Goal: Check status

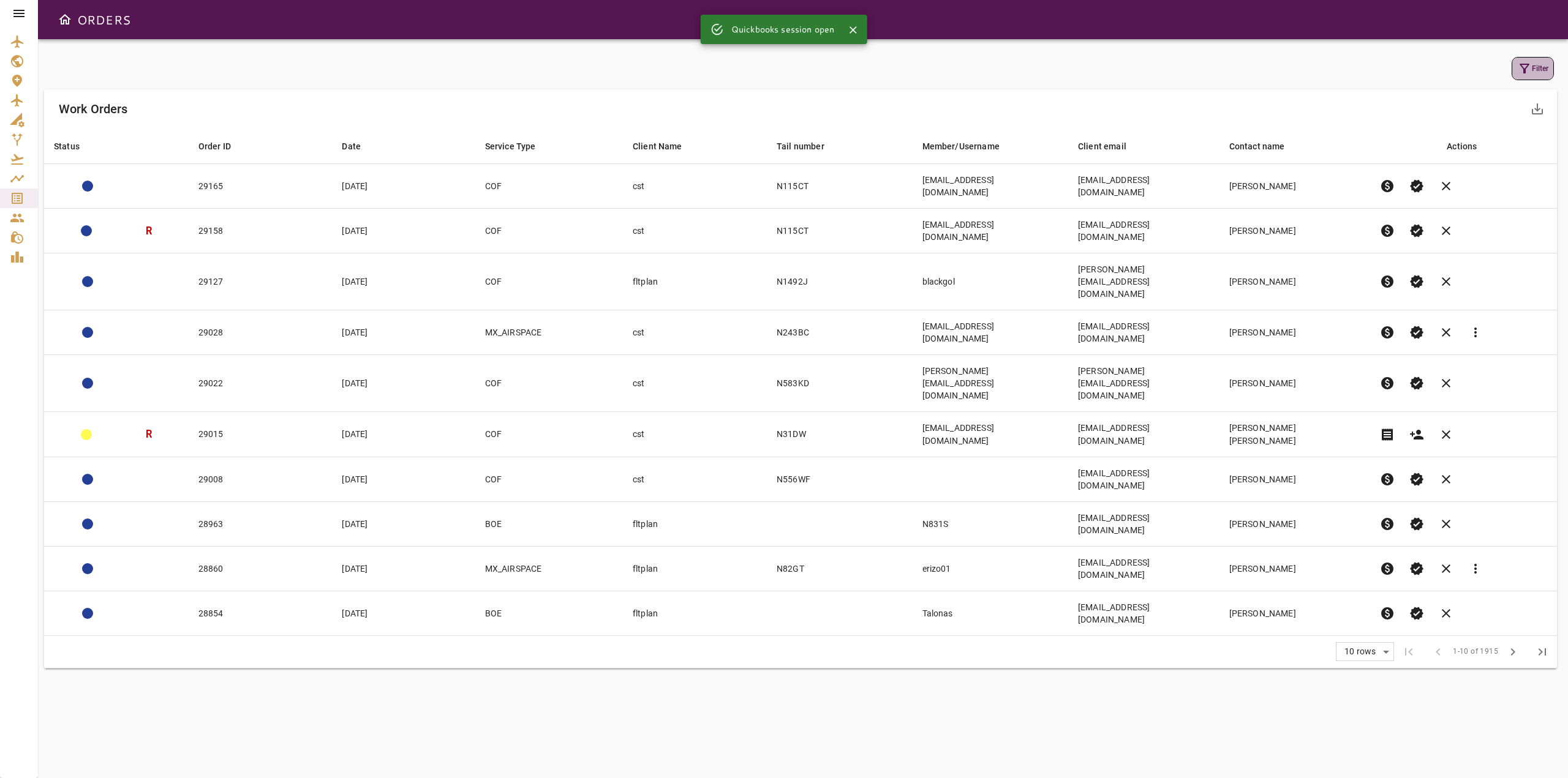
click at [1550, 69] on button "Filter" at bounding box center [1533, 68] width 42 height 23
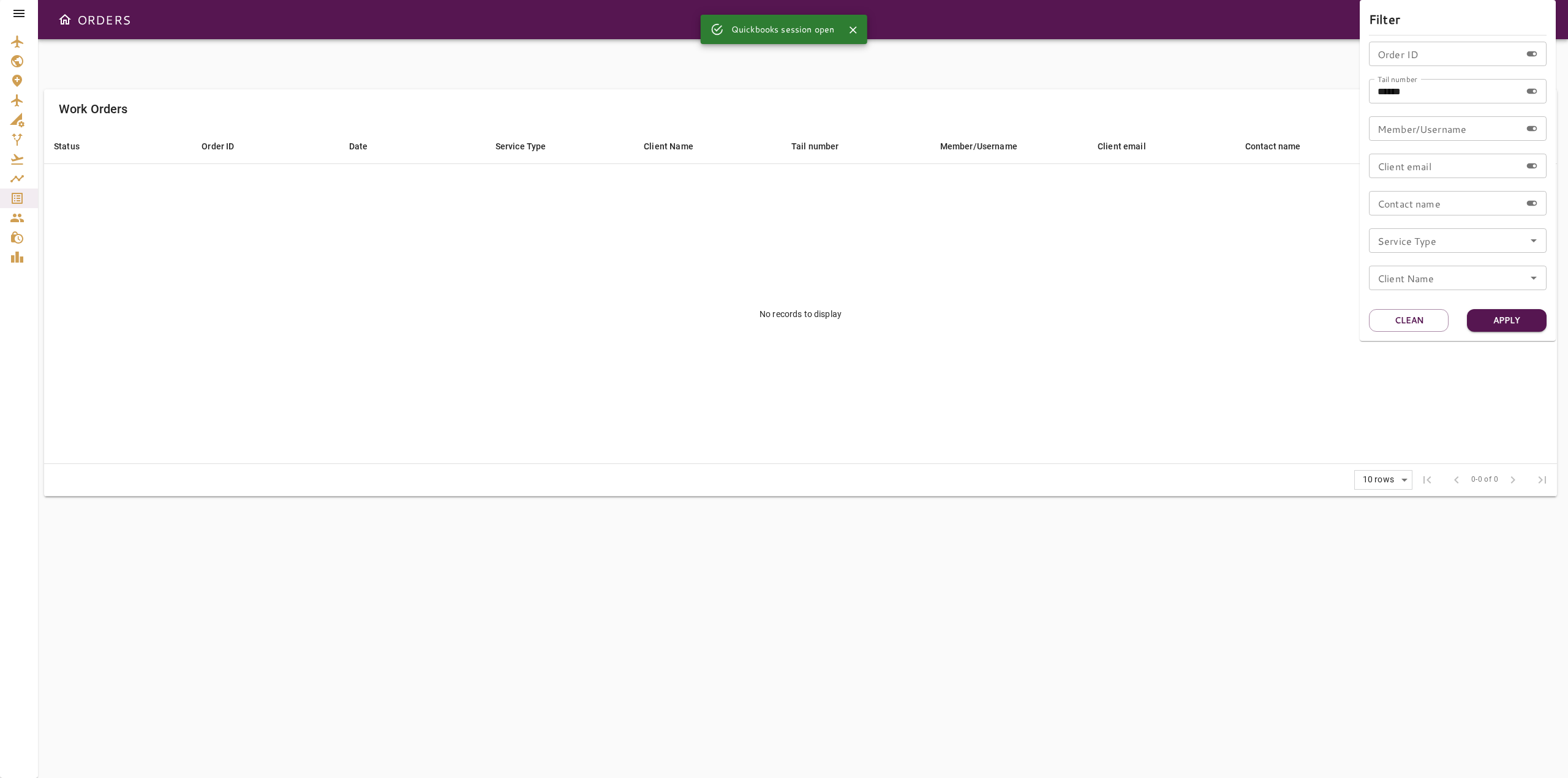
click at [1457, 101] on input "******" at bounding box center [1445, 91] width 152 height 24
click at [1514, 323] on button "Apply" at bounding box center [1506, 320] width 79 height 22
drag, startPoint x: 1434, startPoint y: 88, endPoint x: 1315, endPoint y: 89, distance: 119.0
click at [1315, 89] on div "Filter Order ID Order ID Tail number ****** Tail number Member/Username Member/…" at bounding box center [784, 389] width 1568 height 778
click at [26, 13] on div at bounding box center [784, 389] width 1568 height 778
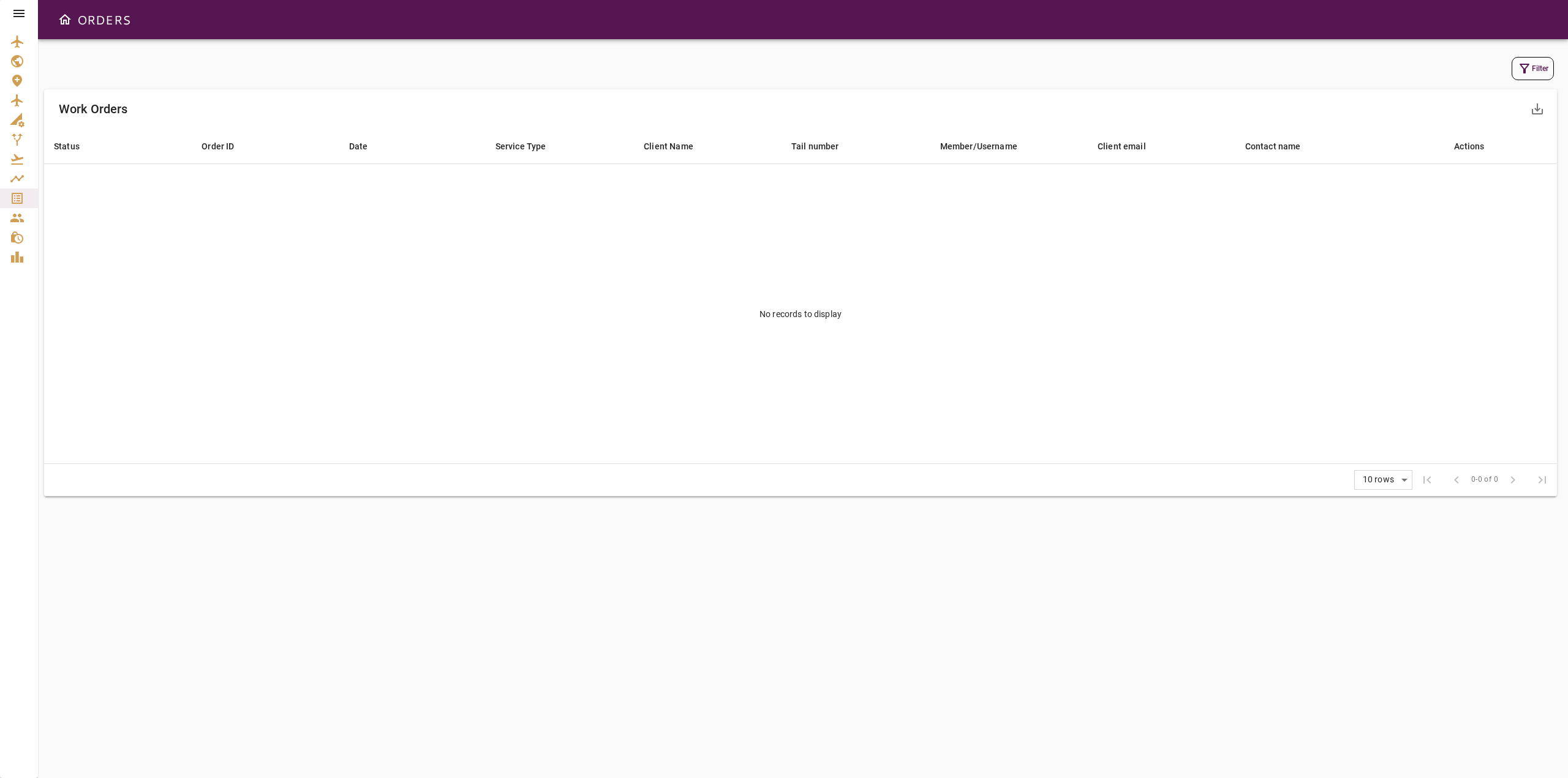
click at [21, 13] on icon at bounding box center [19, 13] width 11 height 7
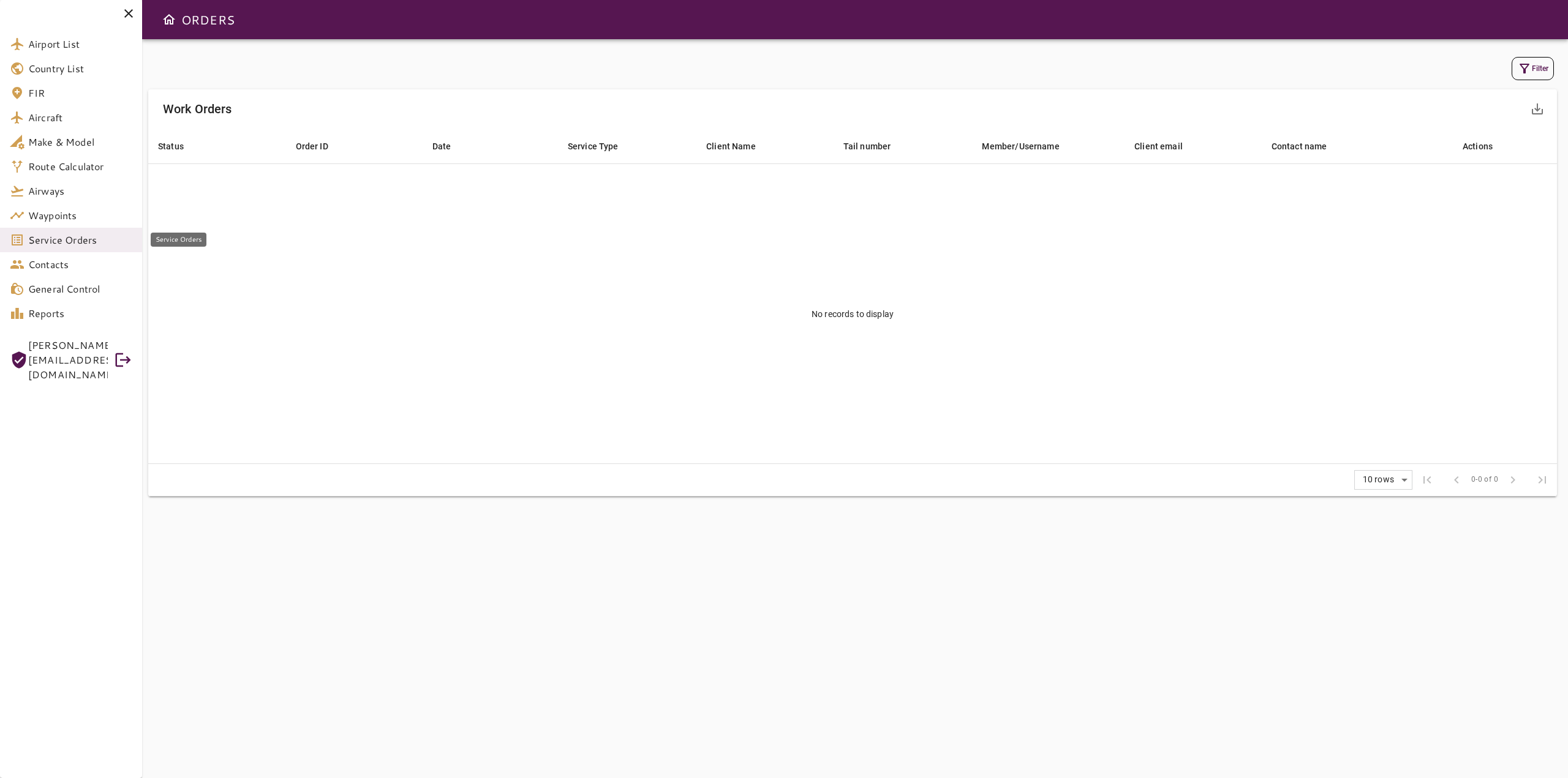
click at [50, 245] on span "Service Orders" at bounding box center [80, 240] width 105 height 15
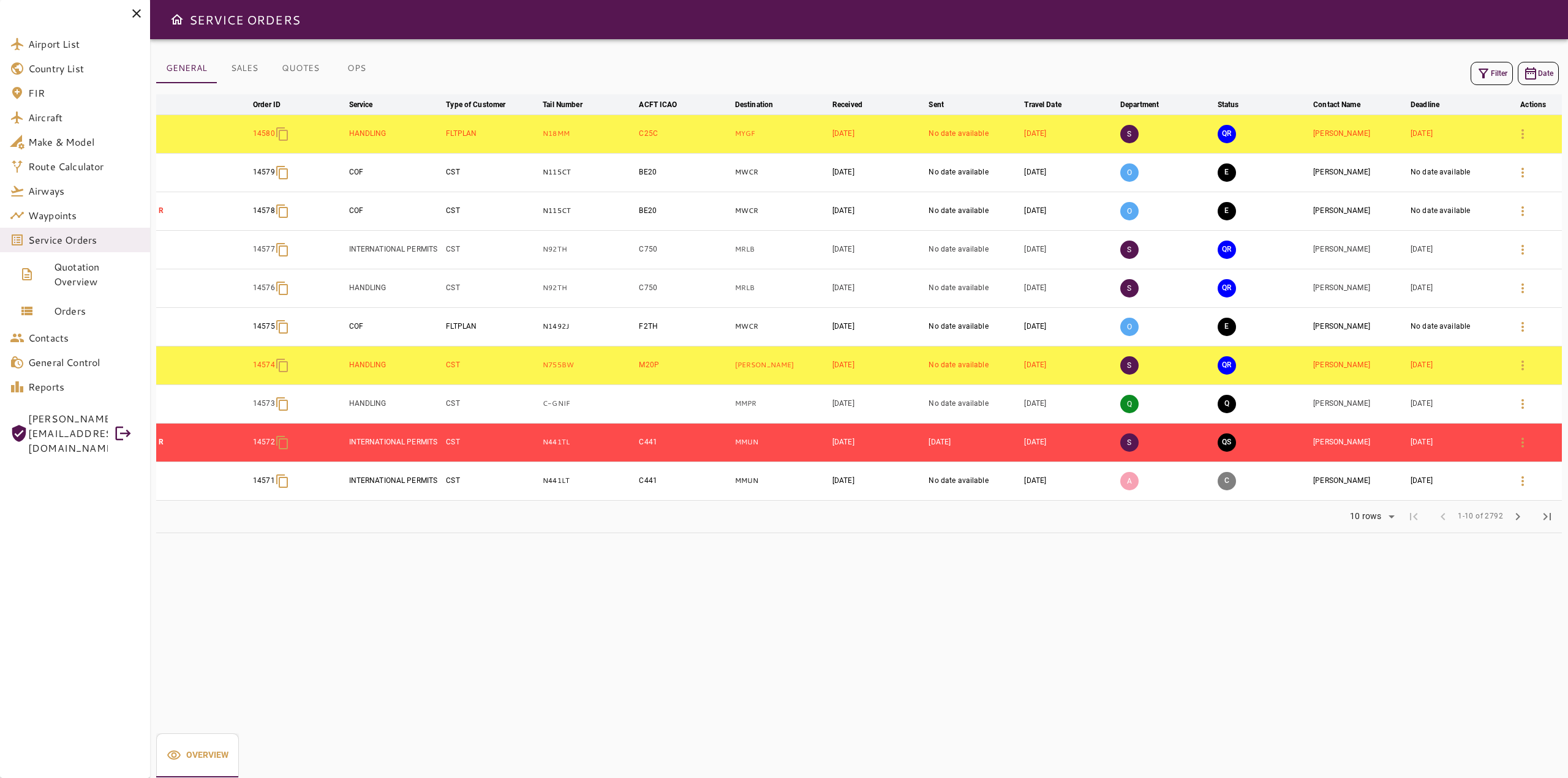
click at [1485, 82] on button "Filter" at bounding box center [1491, 73] width 42 height 23
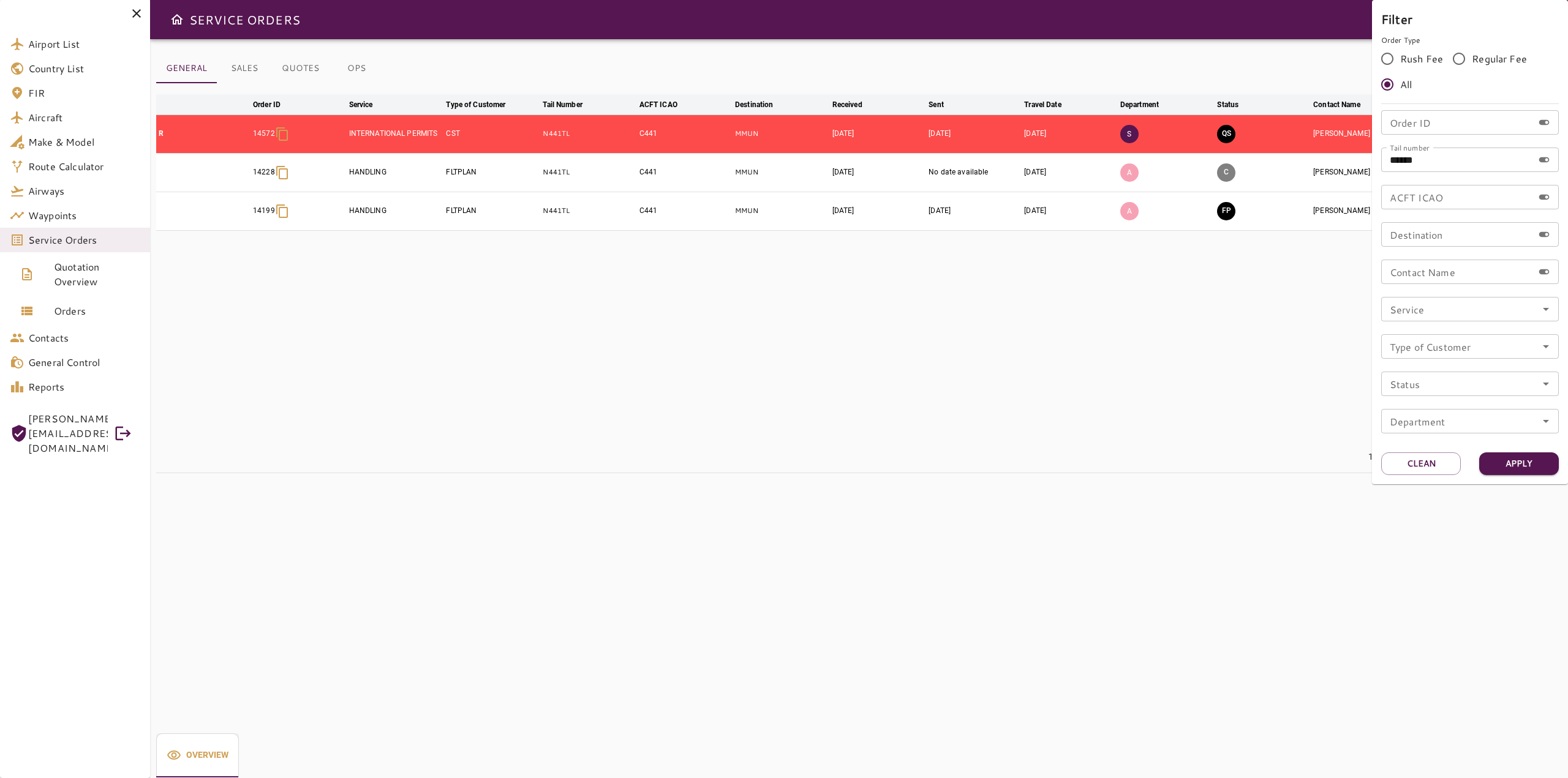
click at [972, 320] on div at bounding box center [784, 389] width 1568 height 778
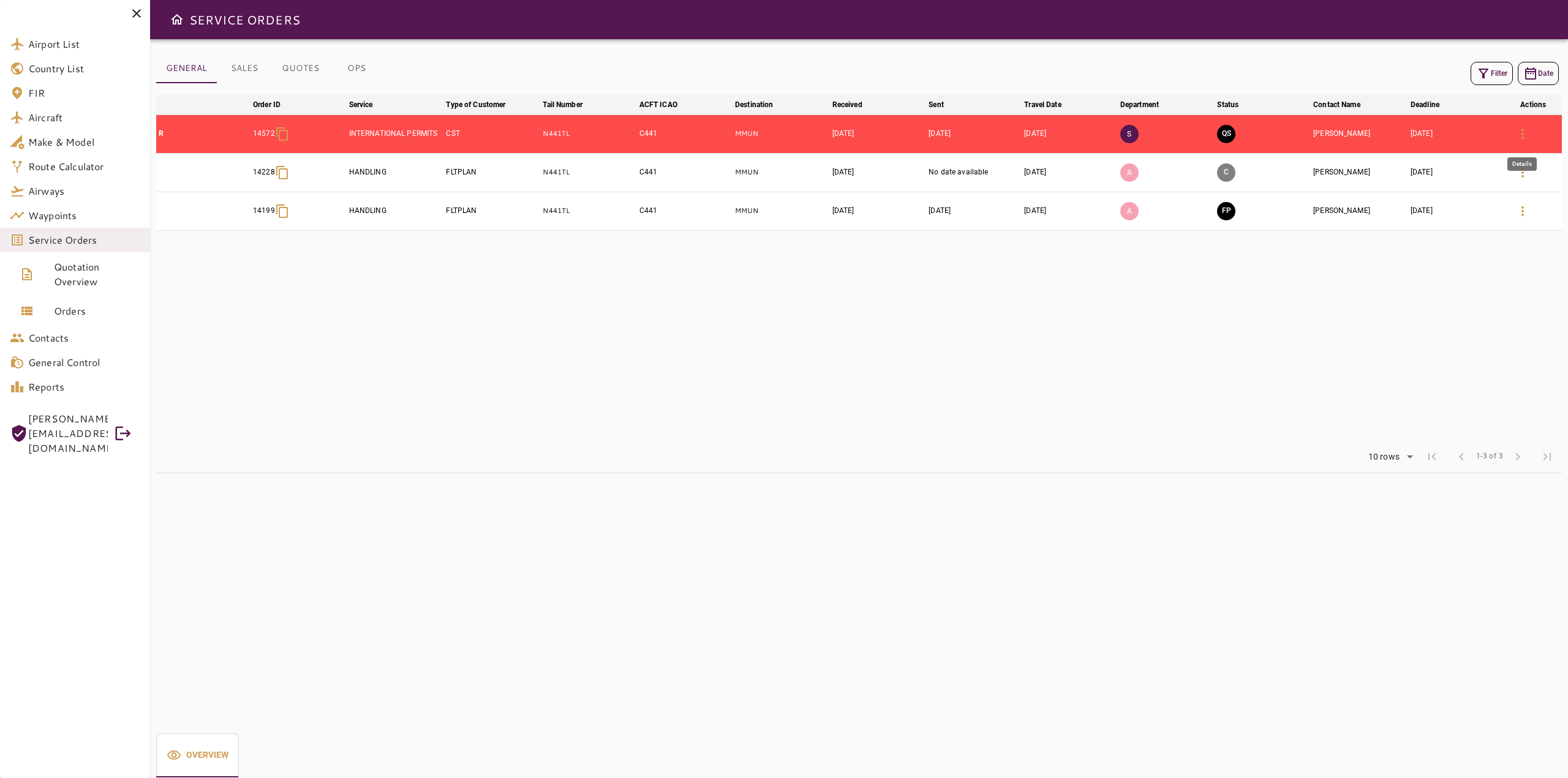
click at [1522, 134] on icon "button" at bounding box center [1522, 133] width 3 height 9
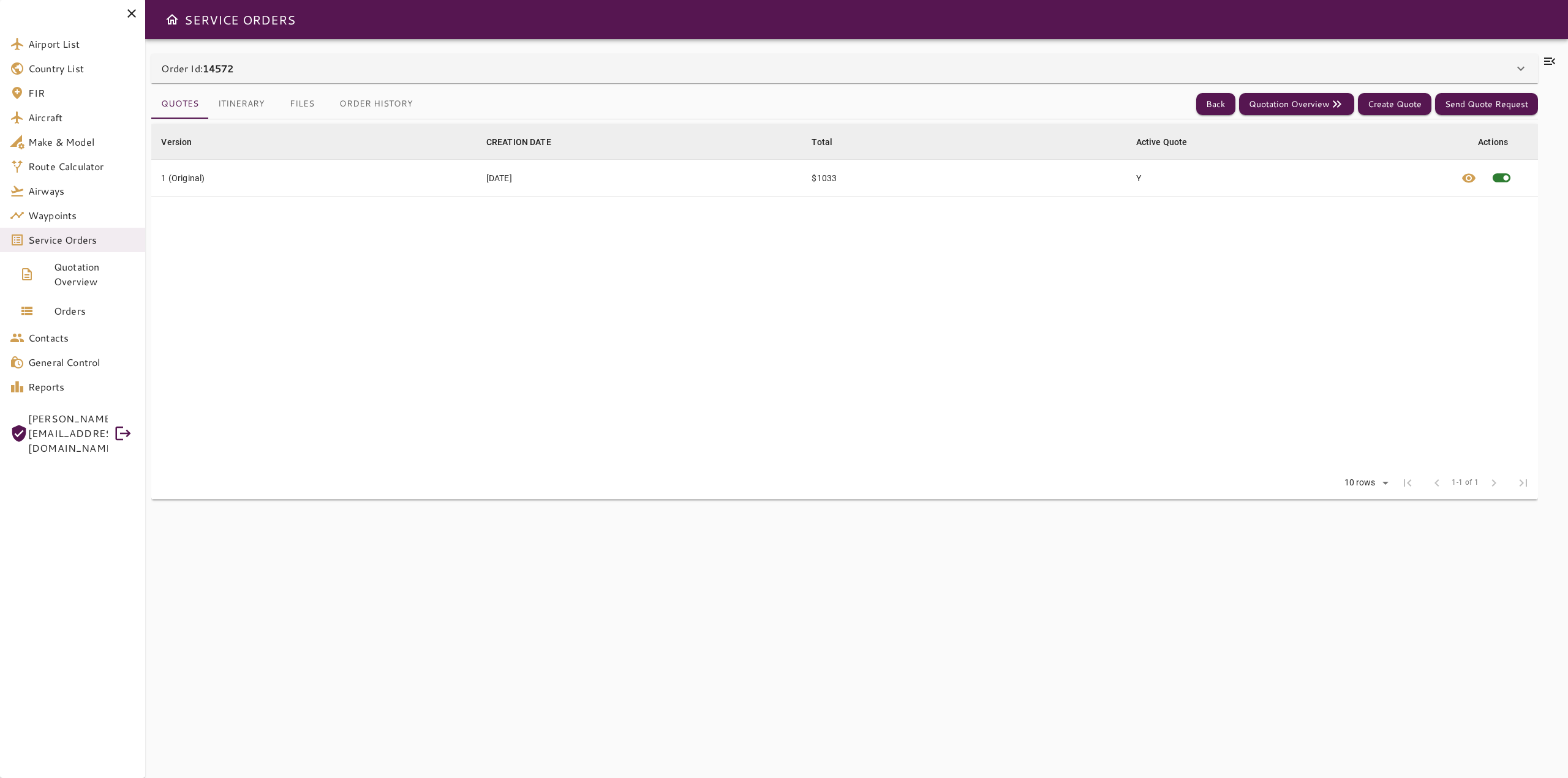
click at [1544, 64] on icon at bounding box center [1549, 62] width 15 height 15
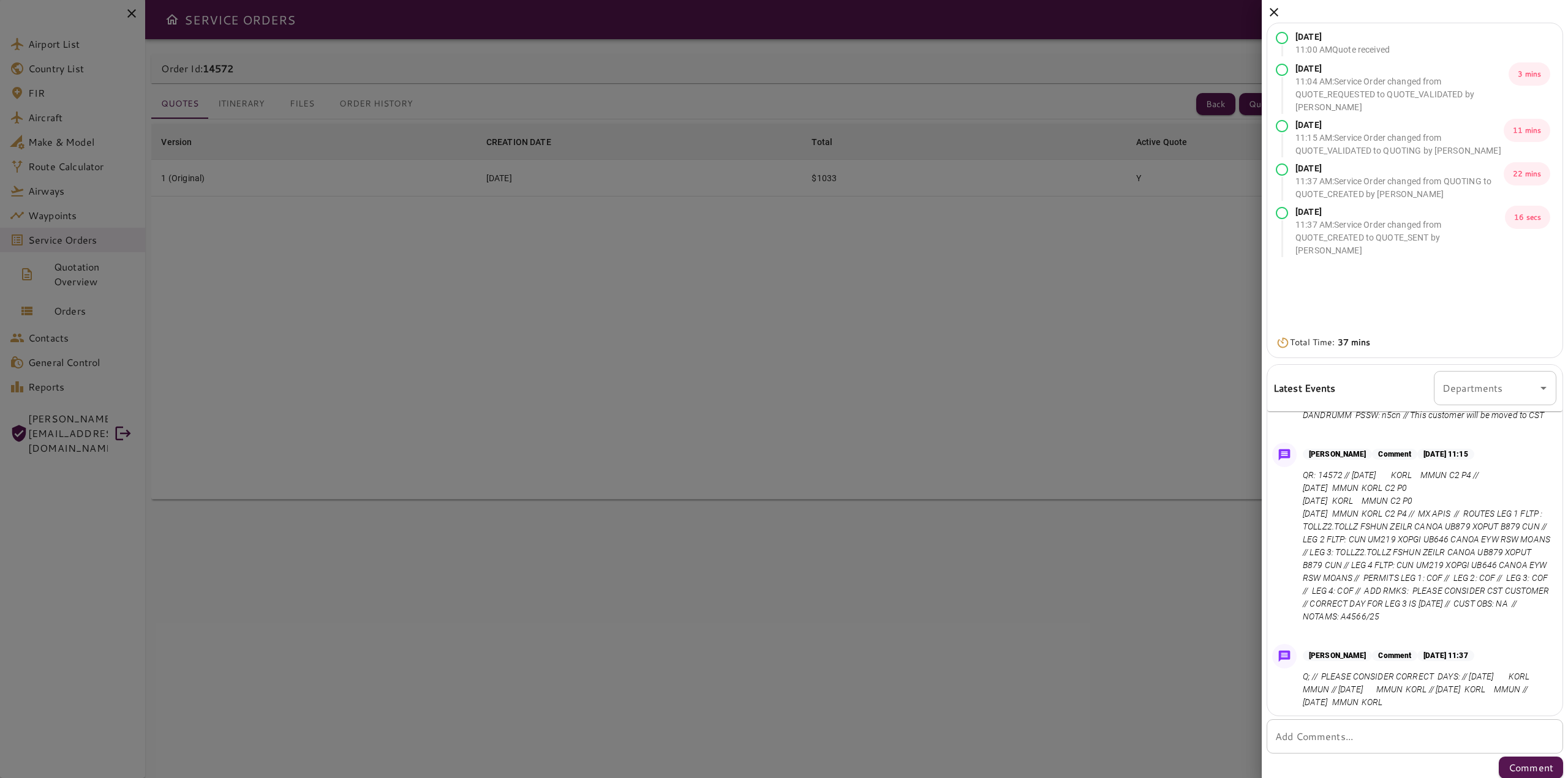
scroll to position [184, 0]
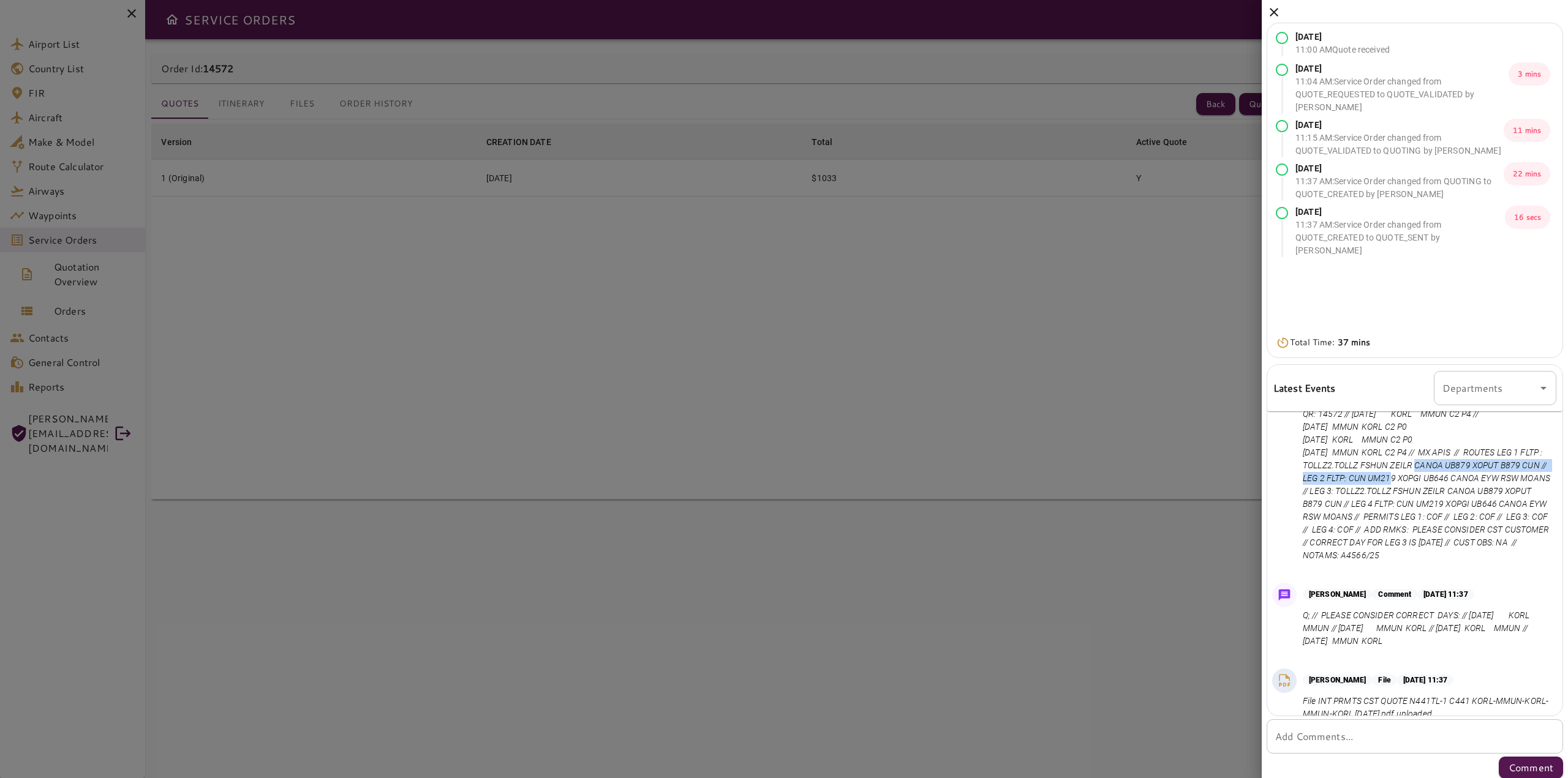
drag, startPoint x: 1389, startPoint y: 479, endPoint x: 1400, endPoint y: 493, distance: 17.8
click at [1400, 493] on p "QR: 14572 // [DATE] KORL MMUN C2 P4 // [DATE] MMUN KORL C2 P0 [DATE] KORL MMUN …" at bounding box center [1427, 484] width 248 height 154
